Goal: Information Seeking & Learning: Learn about a topic

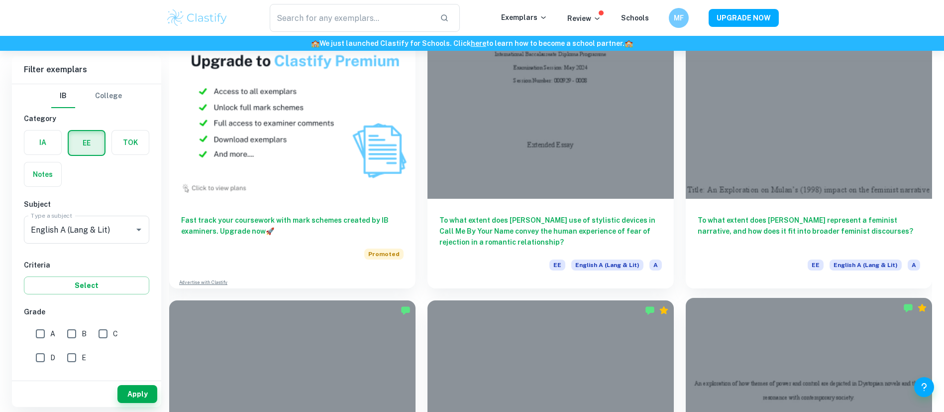
scroll to position [711, 0]
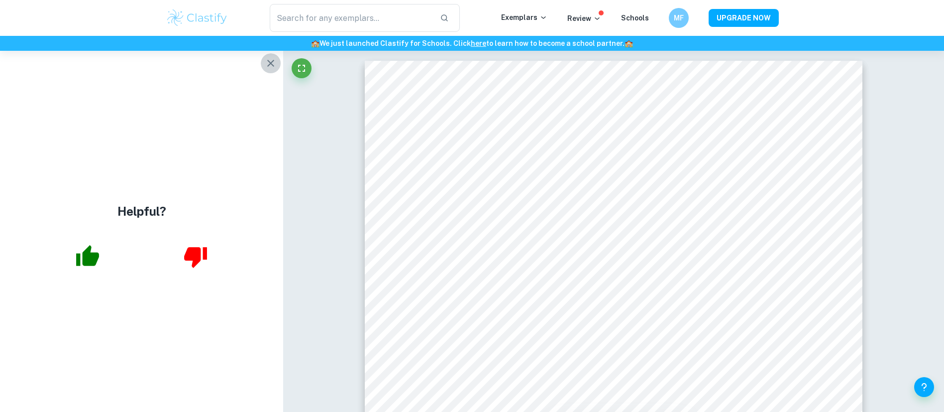
click at [261, 63] on button "button" at bounding box center [271, 63] width 20 height 20
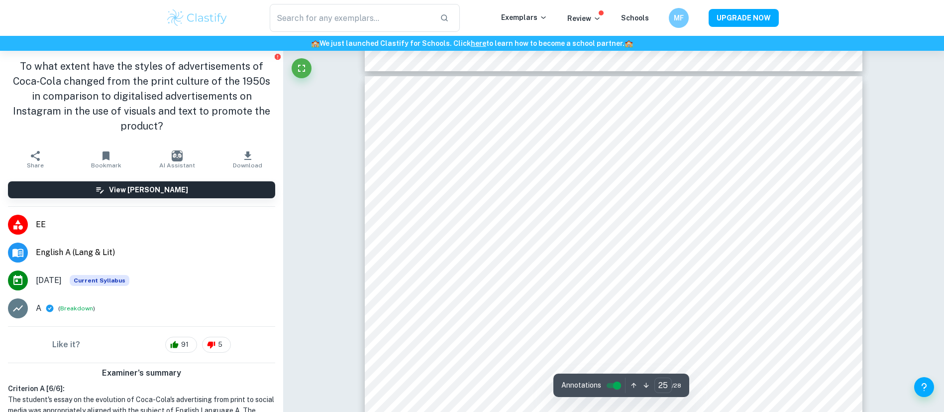
scroll to position [17591, 0]
type input "8"
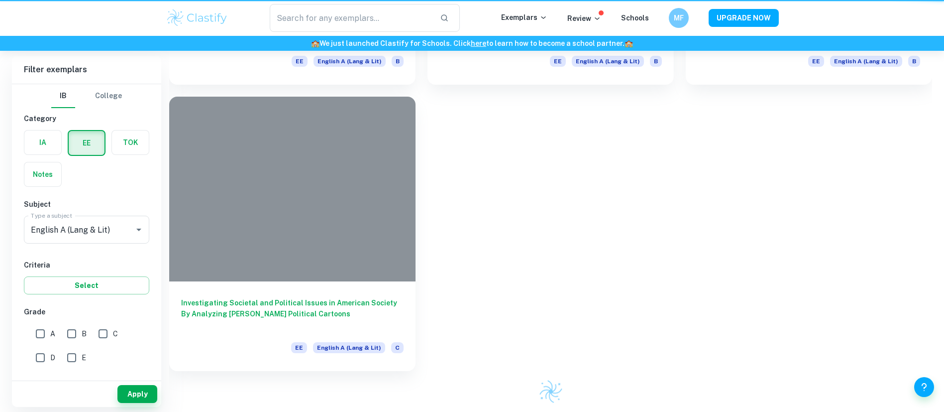
scroll to position [711, 0]
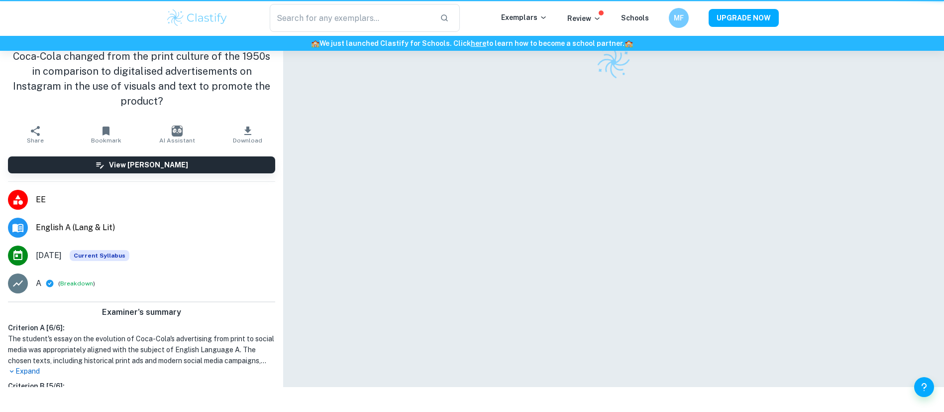
scroll to position [51, 0]
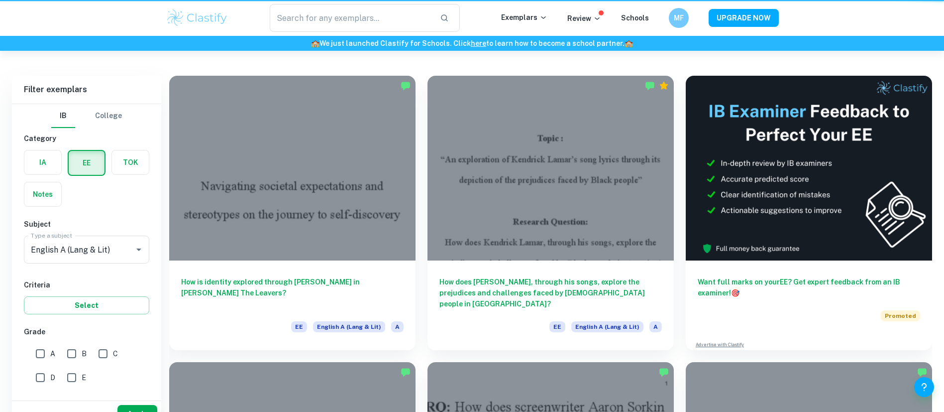
scroll to position [711, 0]
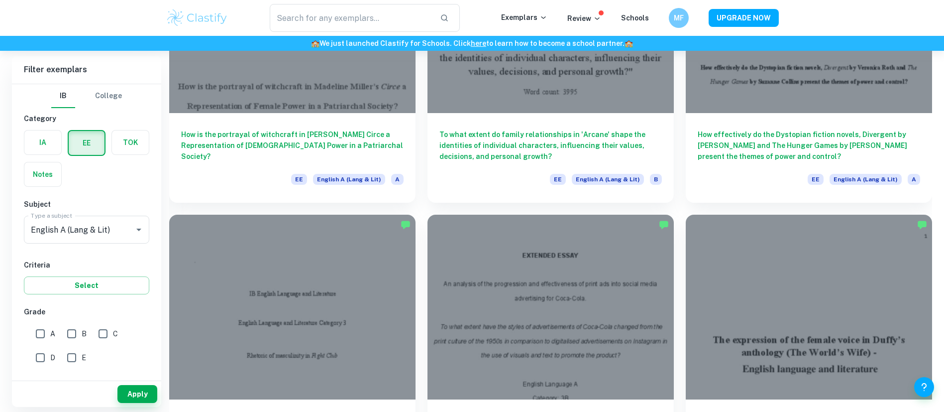
scroll to position [1062, 0]
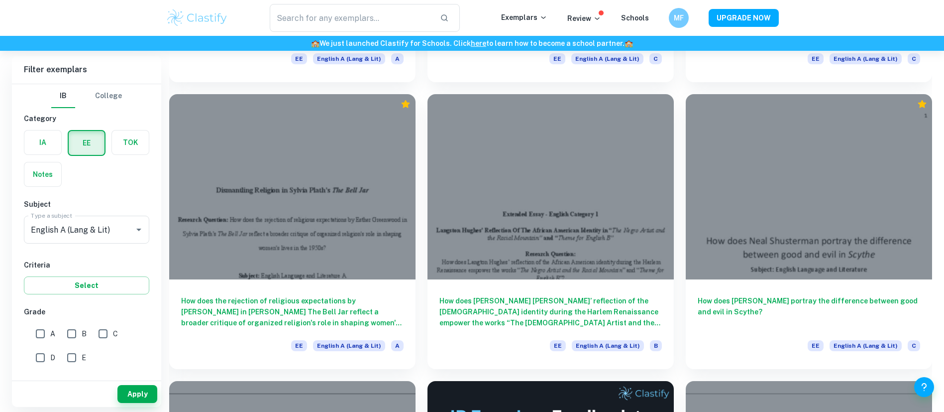
scroll to position [2899, 0]
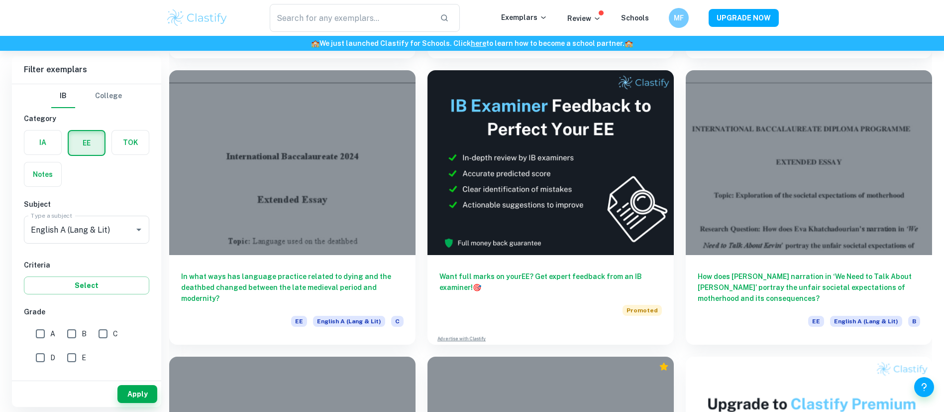
scroll to position [3394, 0]
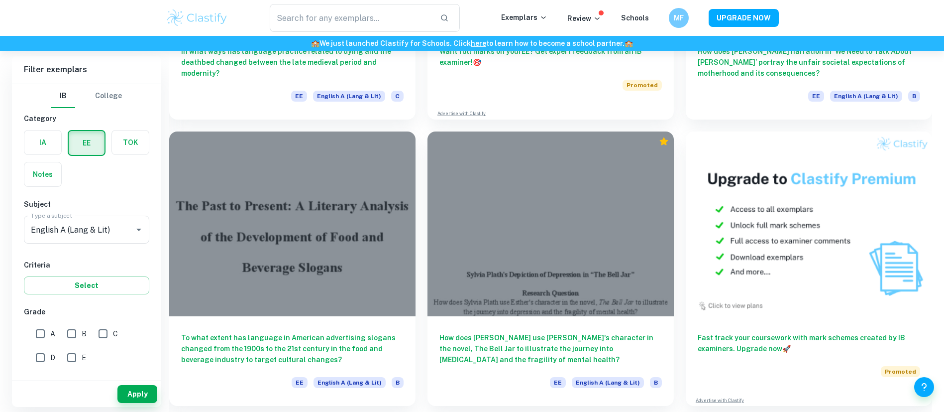
scroll to position [3435, 0]
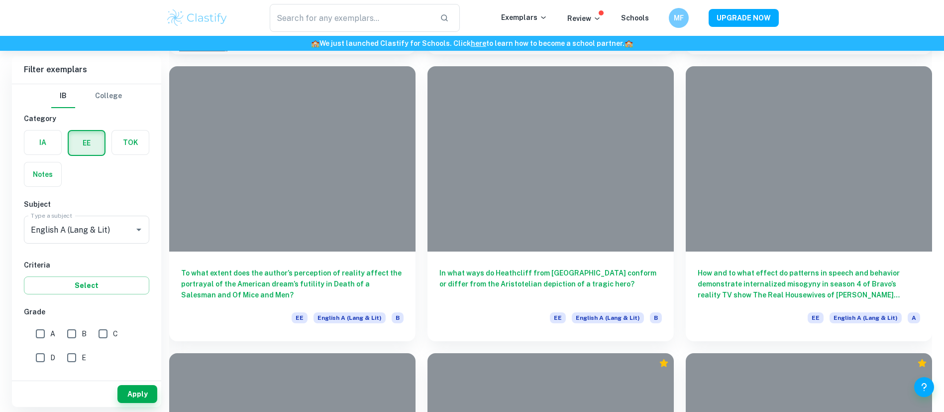
scroll to position [5505, 0]
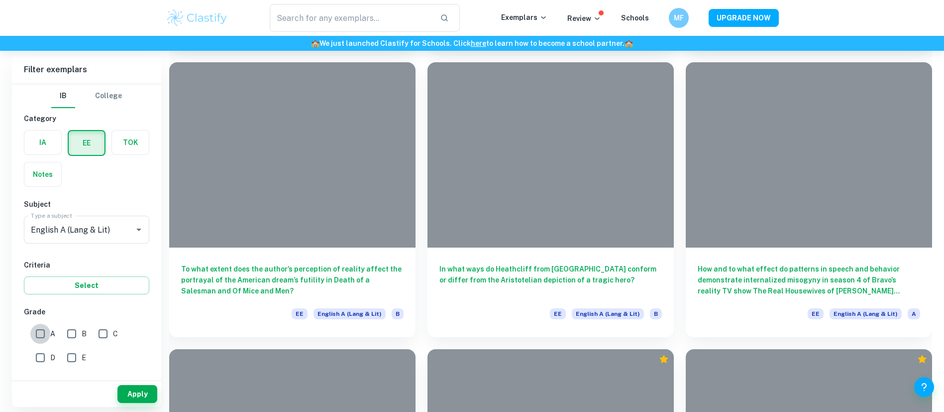
click at [42, 337] on input "A" at bounding box center [40, 334] width 20 height 20
checkbox input "true"
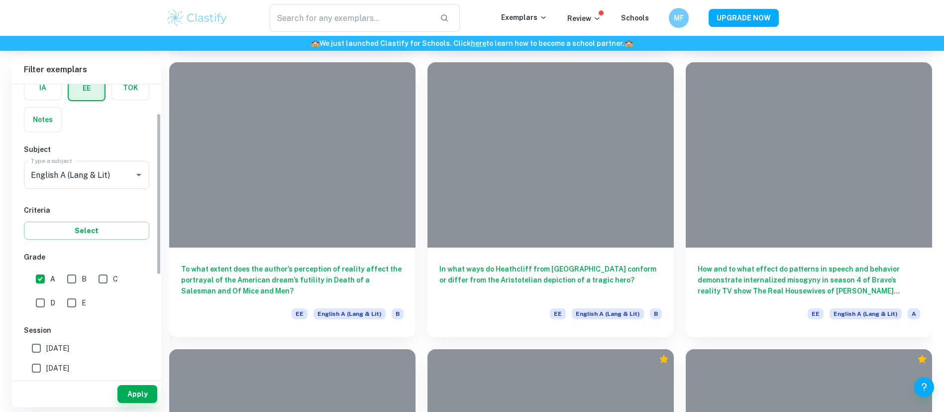
scroll to position [55, 0]
click at [137, 390] on button "Apply" at bounding box center [137, 394] width 40 height 18
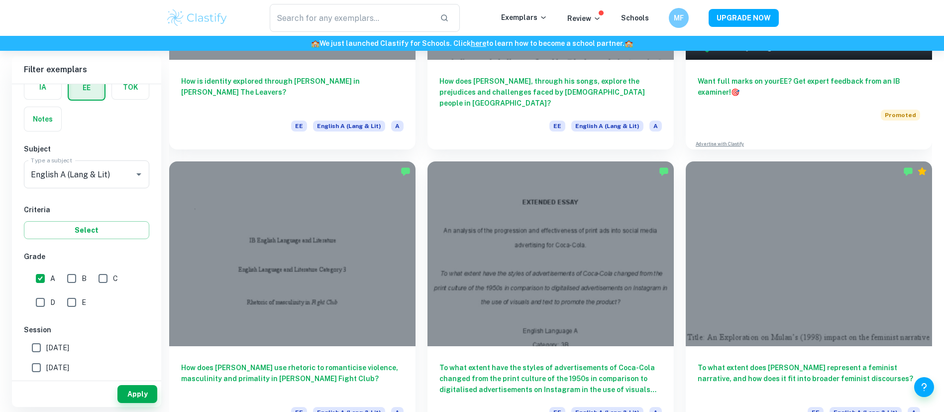
scroll to position [0, 0]
